Goal: Navigation & Orientation: Find specific page/section

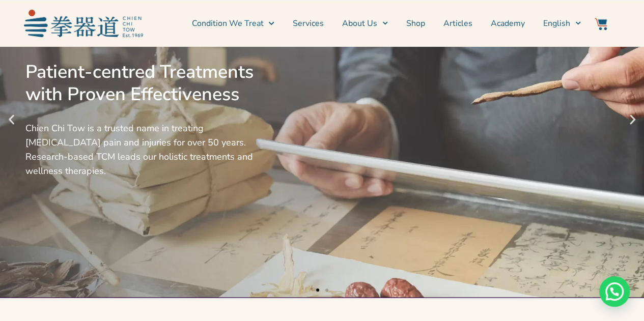
scroll to position [105, 0]
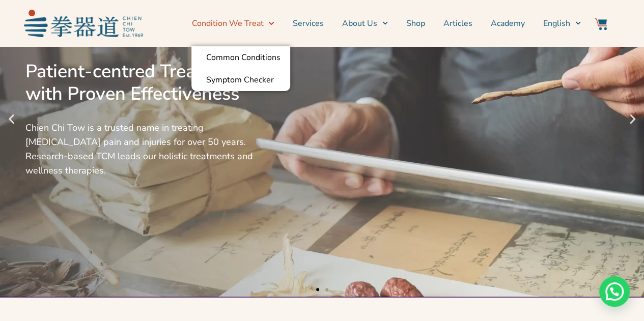
click at [274, 18] on span "Menu" at bounding box center [268, 23] width 11 height 16
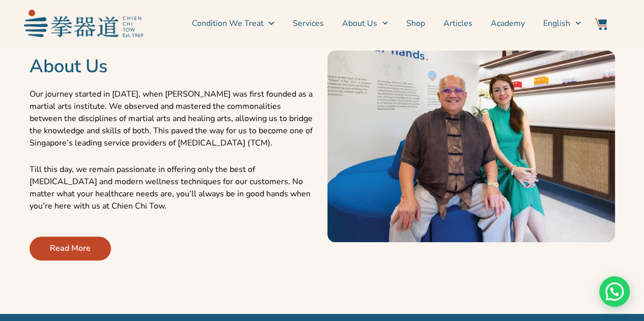
scroll to position [409, 0]
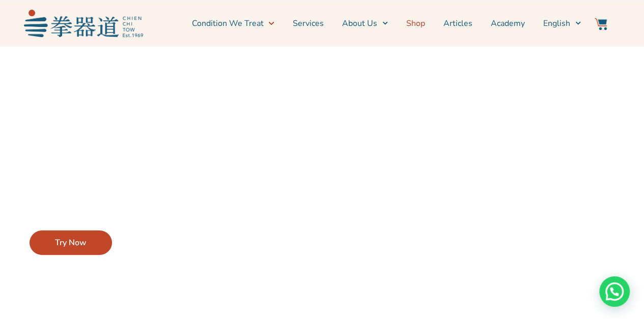
click at [422, 24] on link "Shop" at bounding box center [415, 23] width 19 height 25
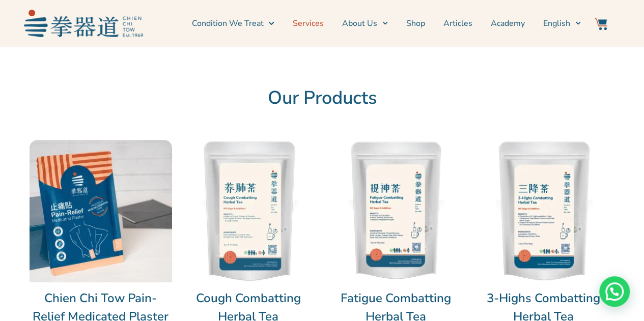
click at [308, 24] on link "Services" at bounding box center [308, 23] width 31 height 25
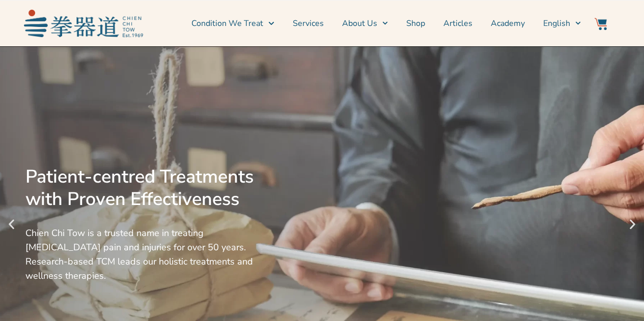
scroll to position [409, 0]
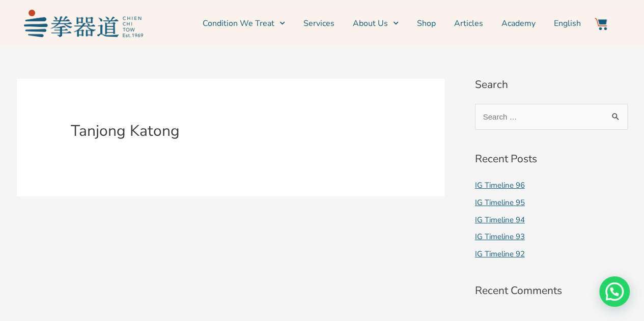
click at [238, 145] on article "Tanjong Katong" at bounding box center [231, 138] width 428 height 118
